Goal: Transaction & Acquisition: Book appointment/travel/reservation

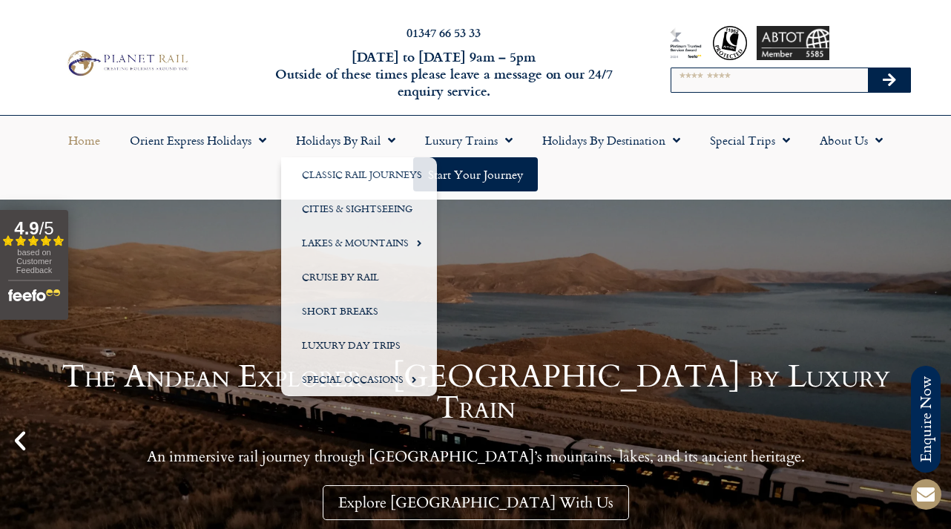
click at [719, 81] on input "Search" at bounding box center [769, 80] width 196 height 24
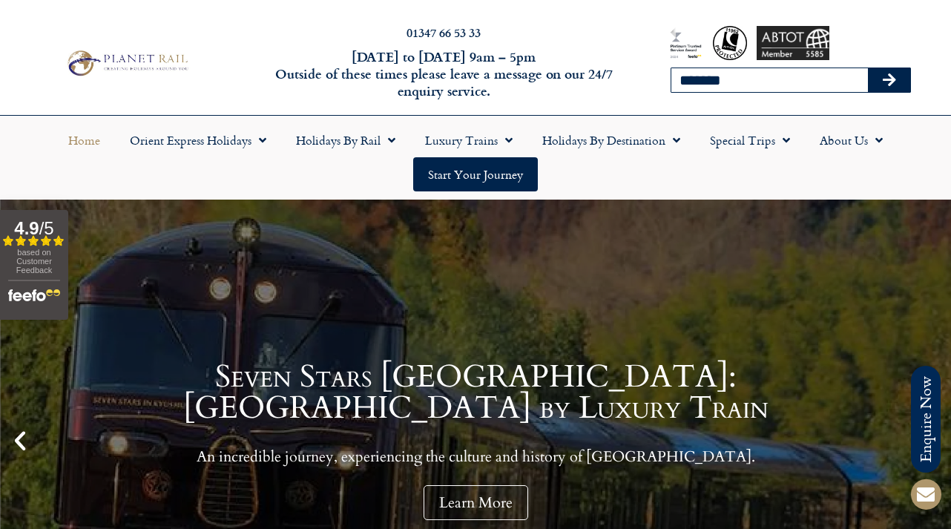
type input "*******"
click at [867, 68] on button "Search" at bounding box center [888, 80] width 43 height 24
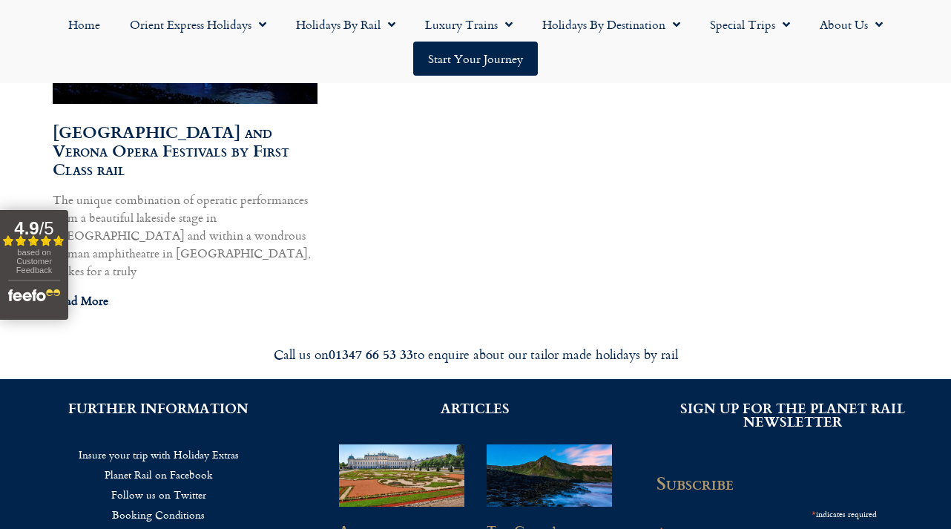
scroll to position [1045, 0]
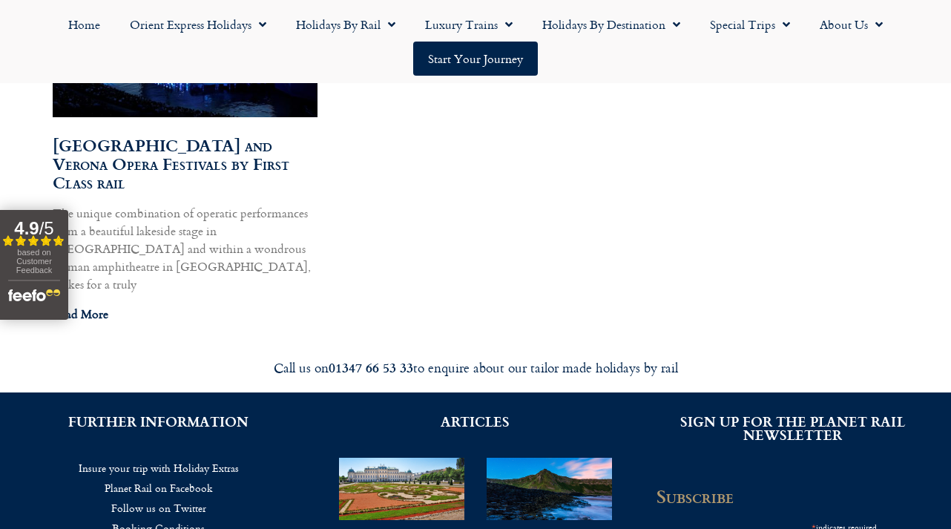
click at [202, 159] on link "[GEOGRAPHIC_DATA] and Verona Opera Festivals by First Class rail" at bounding box center [171, 164] width 237 height 62
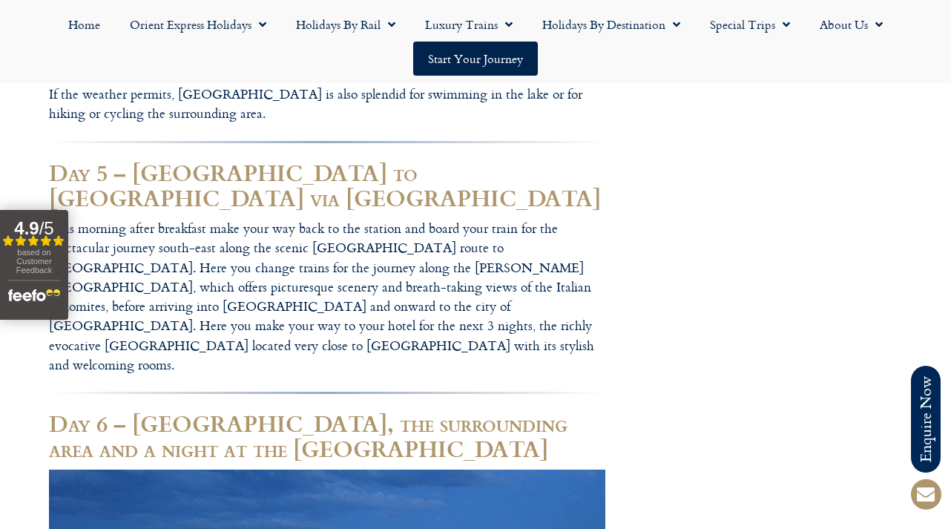
scroll to position [2763, 0]
